Goal: Find specific page/section: Find specific page/section

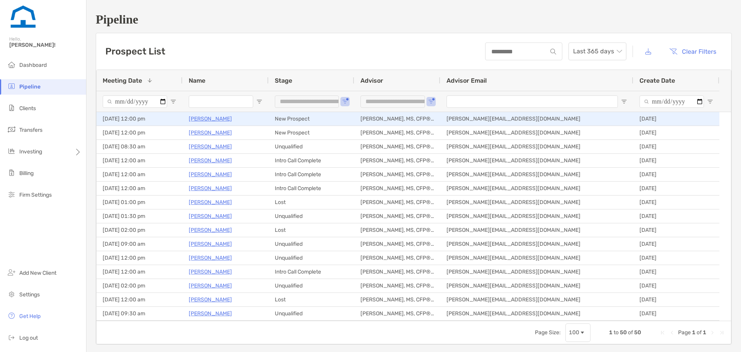
click at [205, 120] on p "[PERSON_NAME]" at bounding box center [210, 119] width 43 height 10
